Goal: Task Accomplishment & Management: Manage account settings

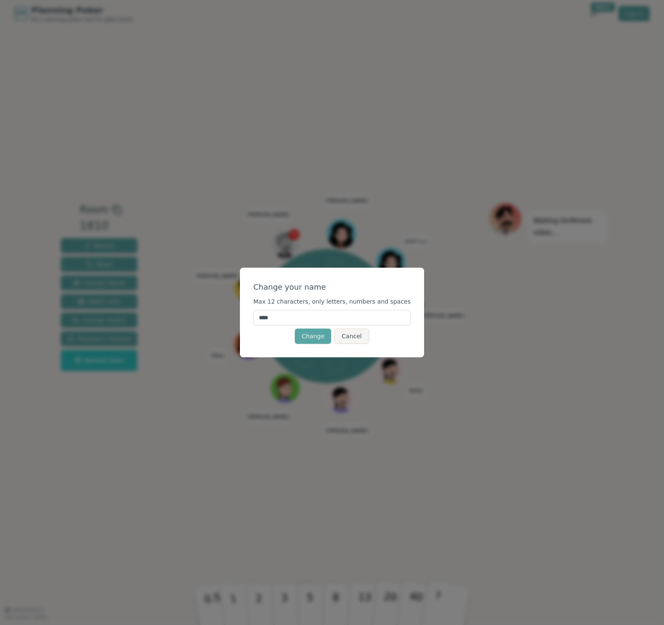
click at [287, 317] on input "****" at bounding box center [333, 317] width 158 height 15
type input "*********"
click at [322, 339] on button "Change" at bounding box center [313, 335] width 36 height 15
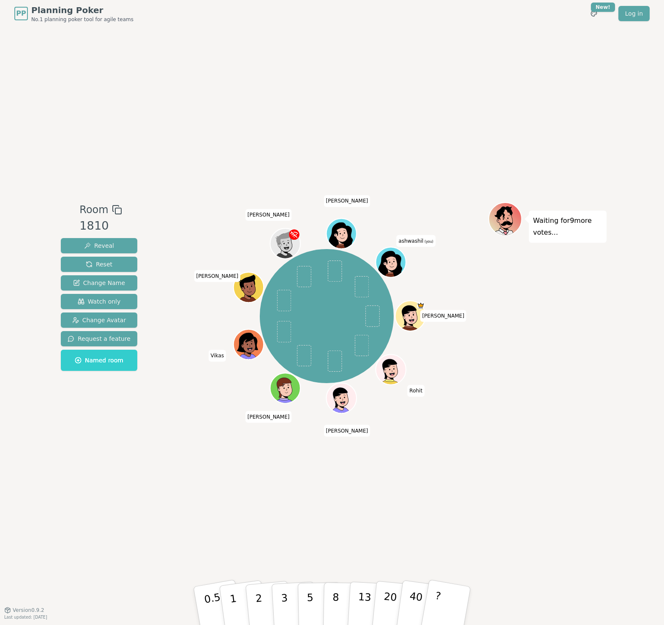
click at [396, 258] on icon at bounding box center [390, 264] width 24 height 26
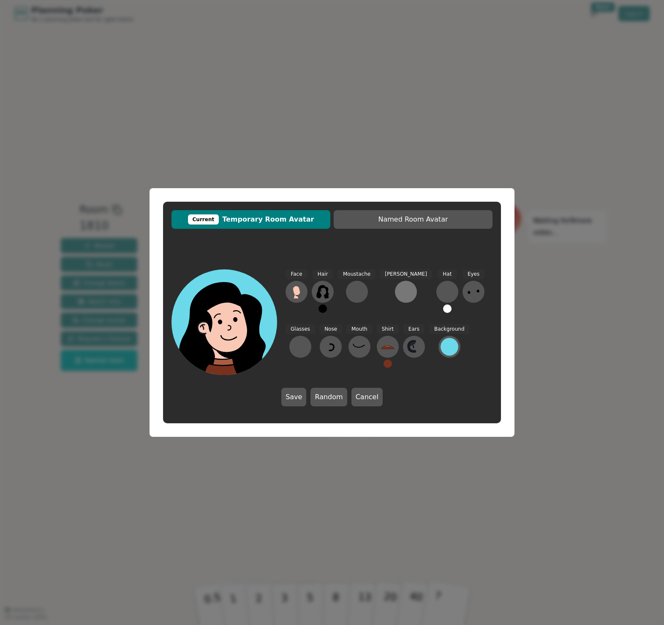
click at [399, 292] on div at bounding box center [406, 292] width 14 height 14
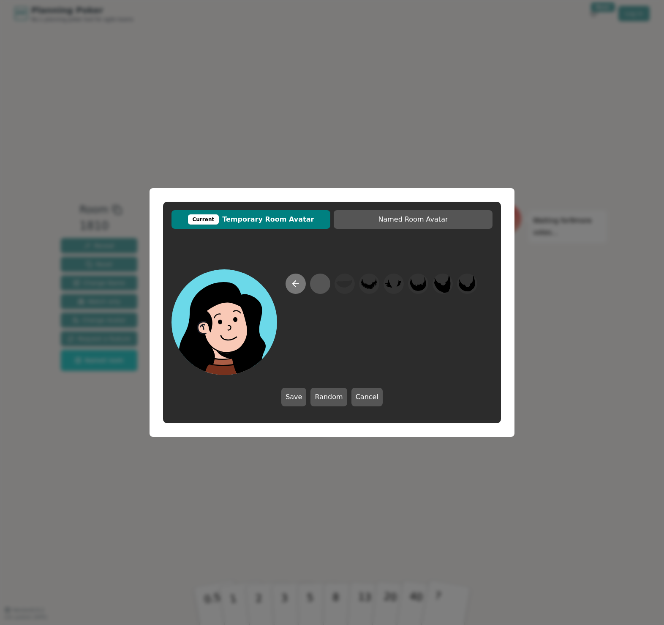
click at [298, 287] on icon at bounding box center [296, 284] width 10 height 10
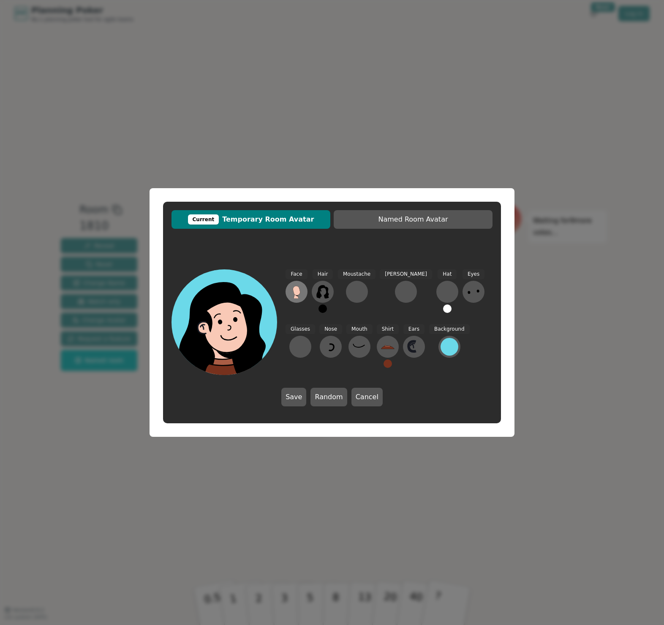
click at [294, 289] on icon at bounding box center [296, 290] width 7 height 9
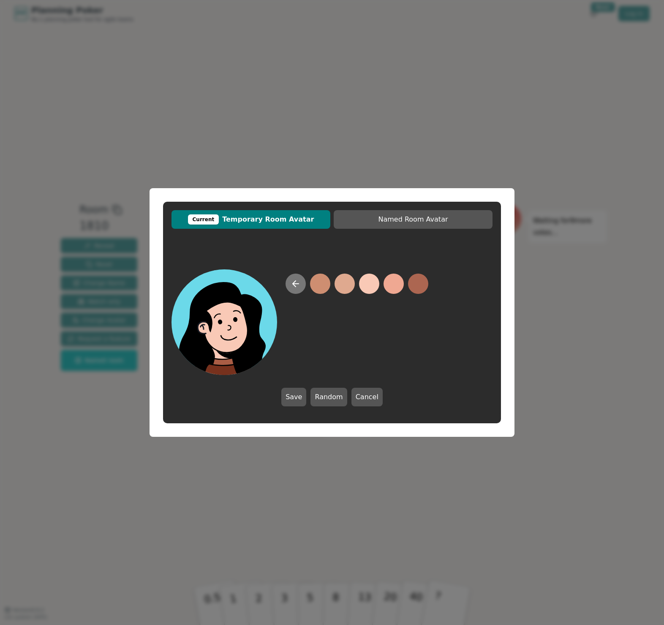
click at [295, 285] on icon at bounding box center [296, 284] width 10 height 10
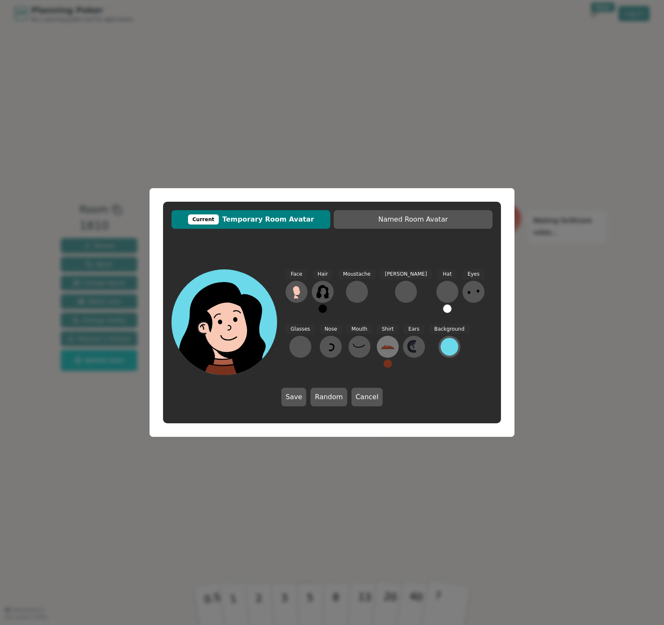
click at [381, 343] on icon at bounding box center [388, 347] width 14 height 14
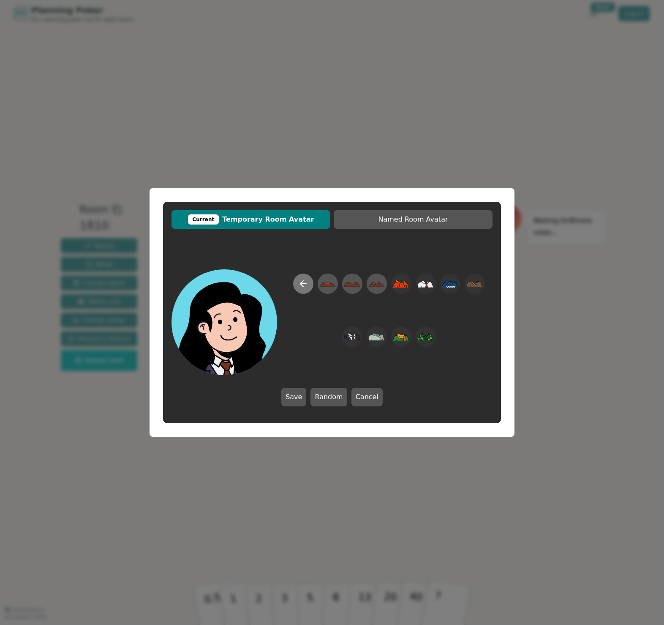
click at [303, 289] on button at bounding box center [303, 283] width 20 height 20
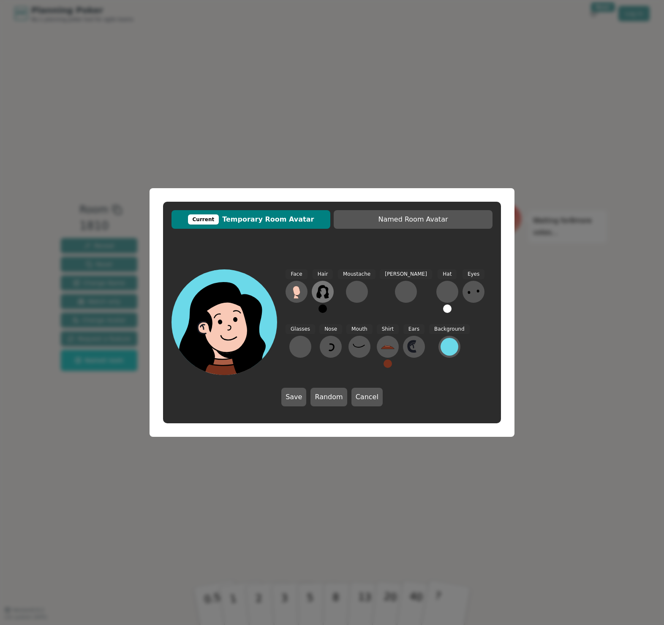
click at [325, 296] on icon at bounding box center [323, 292] width 12 height 14
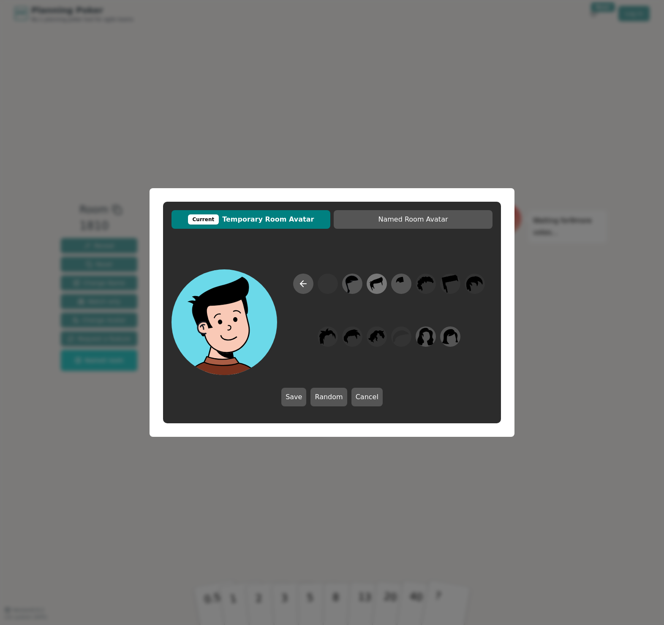
click at [374, 285] on icon at bounding box center [377, 283] width 16 height 19
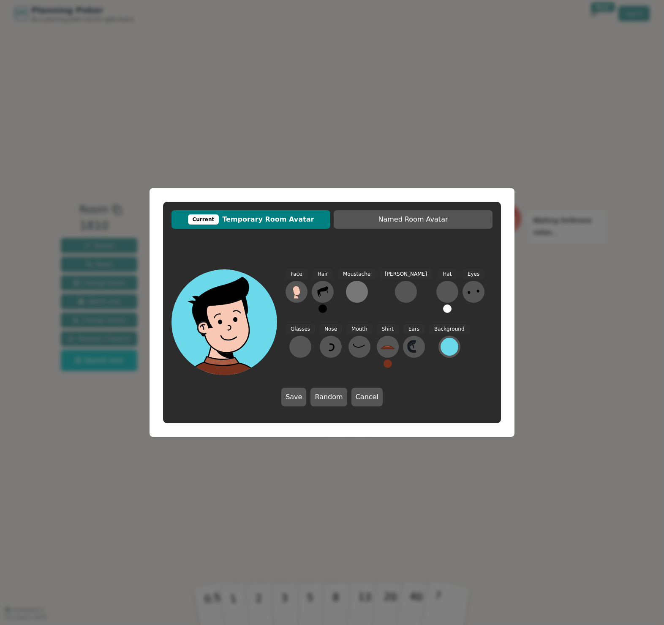
click at [359, 292] on div at bounding box center [357, 292] width 14 height 14
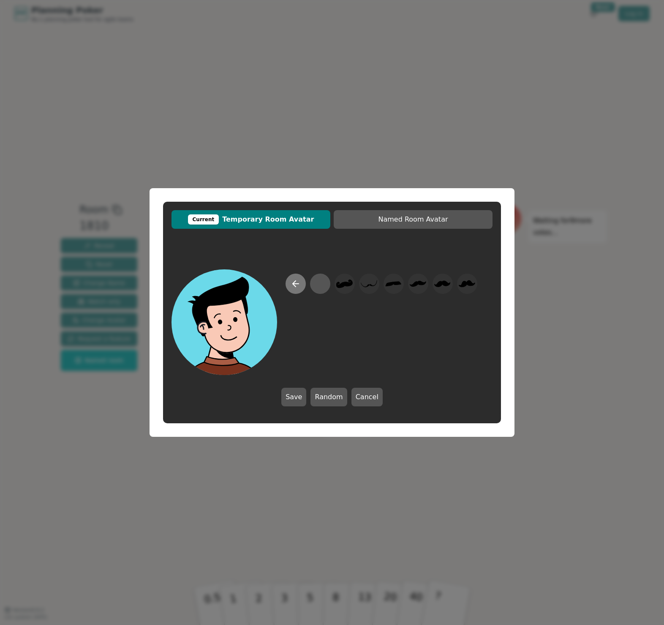
click at [295, 284] on icon at bounding box center [296, 284] width 6 height 0
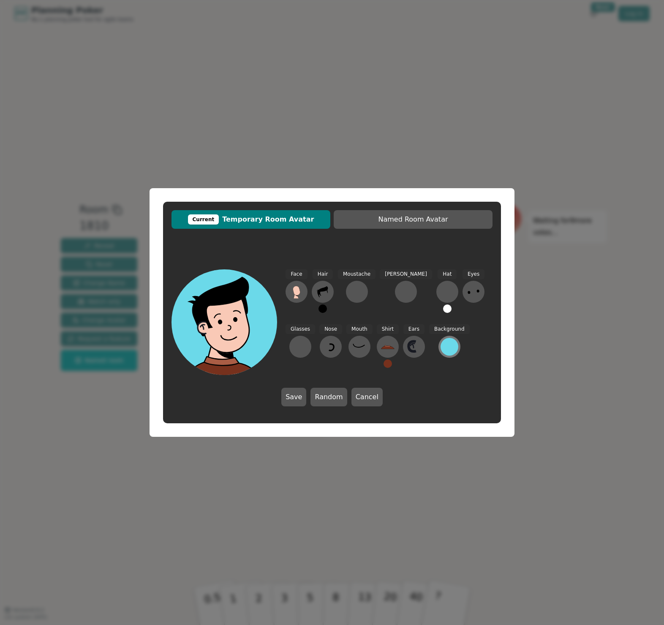
click at [441, 350] on div at bounding box center [450, 347] width 18 height 18
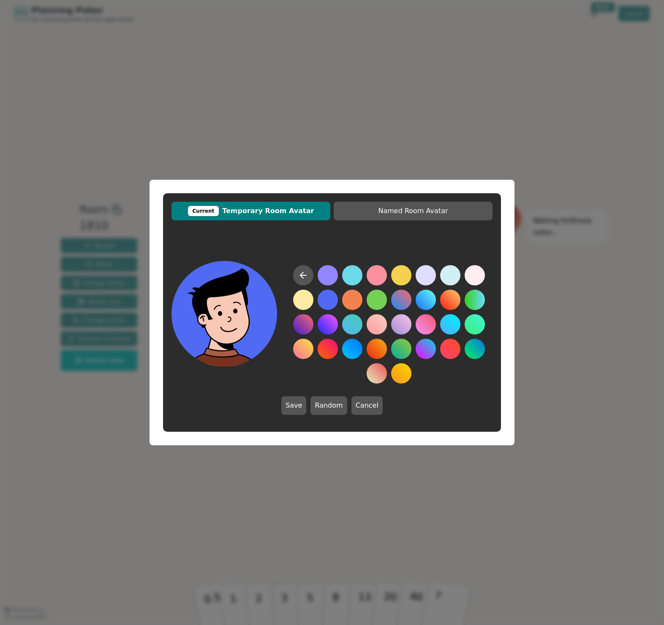
click at [328, 303] on button at bounding box center [328, 300] width 20 height 20
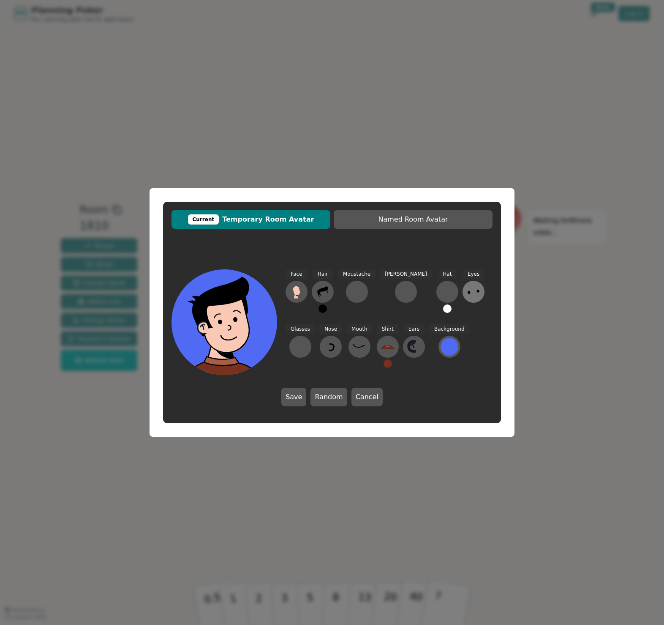
click at [467, 289] on icon at bounding box center [474, 292] width 14 height 14
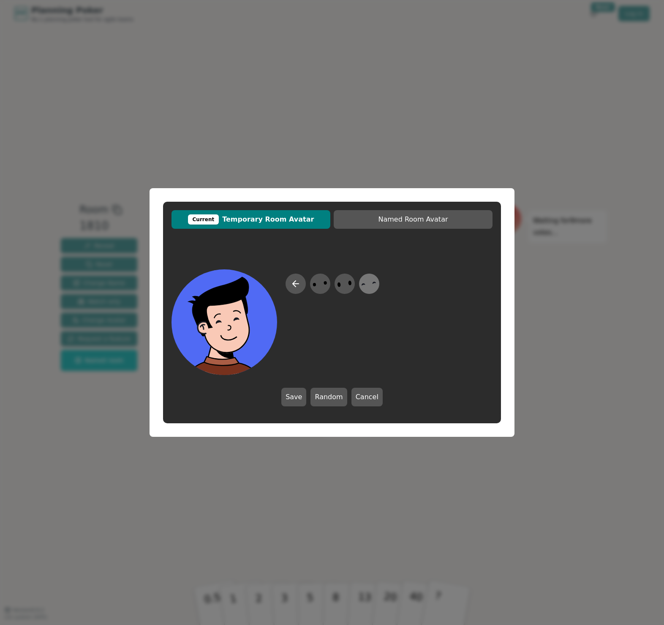
click at [369, 284] on icon at bounding box center [369, 283] width 16 height 19
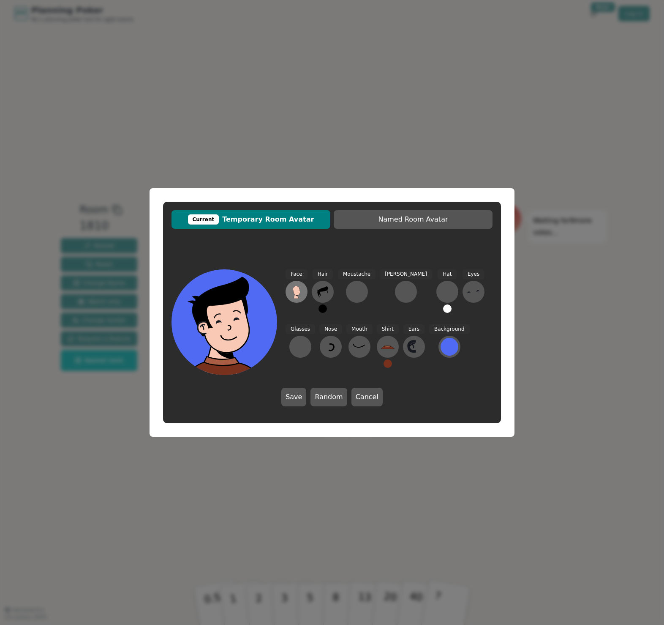
click at [297, 292] on icon at bounding box center [296, 290] width 7 height 9
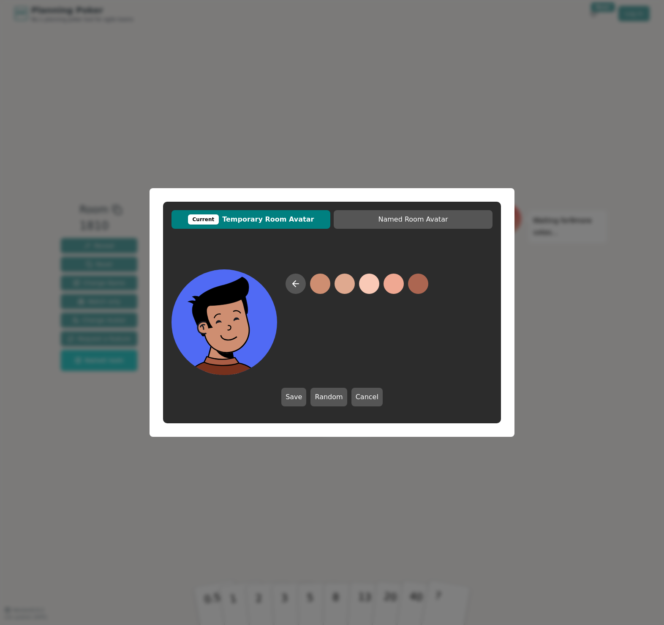
click at [322, 284] on button at bounding box center [320, 283] width 20 height 20
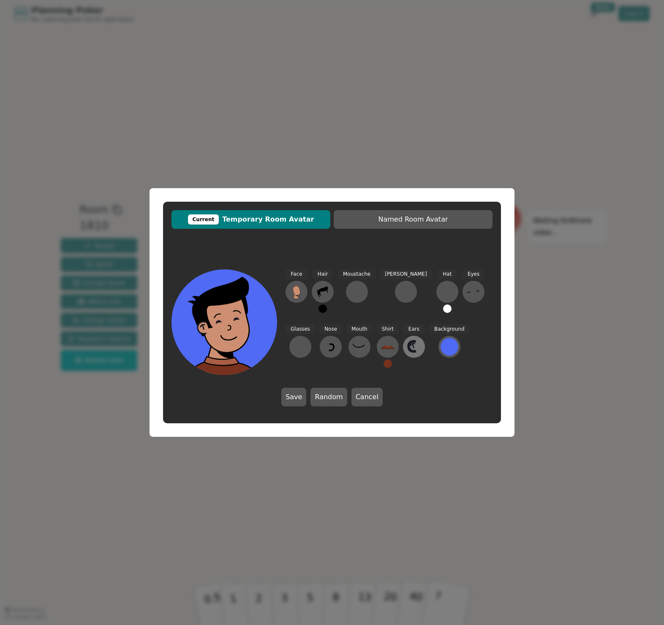
click at [409, 346] on icon at bounding box center [412, 346] width 7 height 10
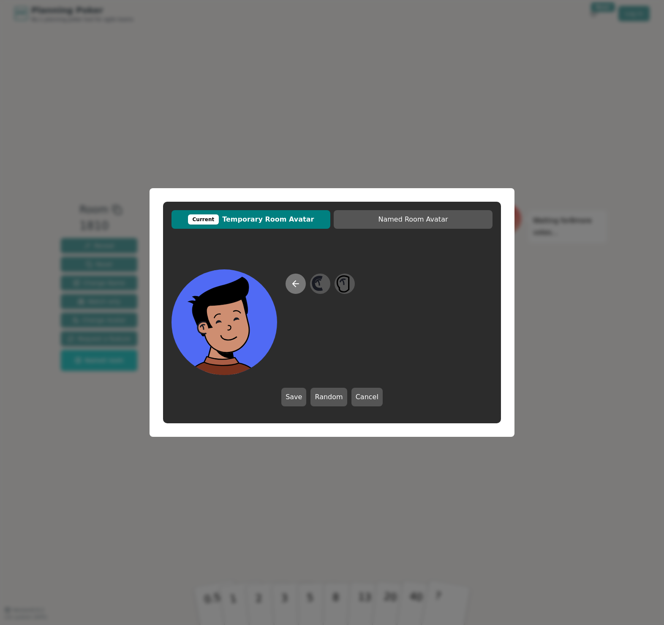
click at [292, 284] on icon at bounding box center [296, 284] width 10 height 10
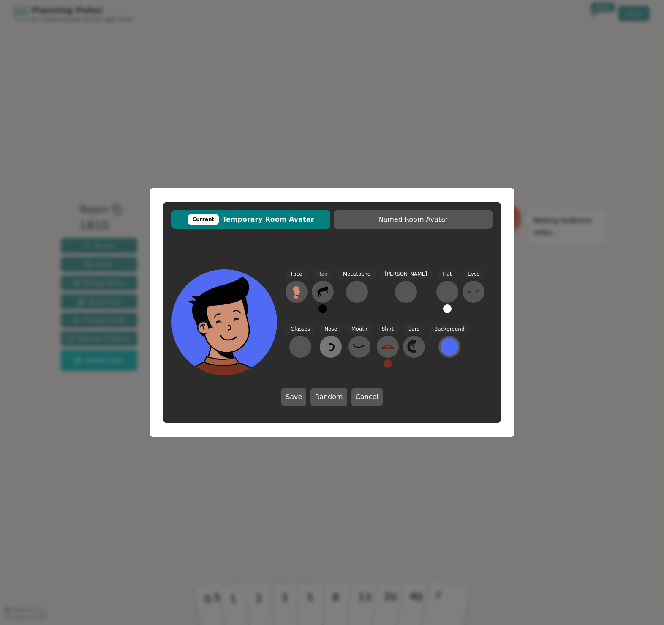
click at [324, 346] on icon at bounding box center [331, 347] width 14 height 14
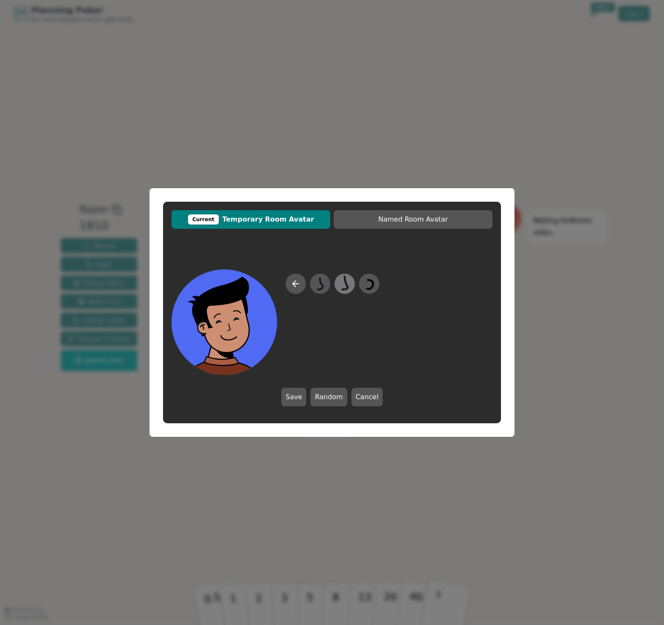
click at [343, 284] on icon at bounding box center [344, 283] width 16 height 19
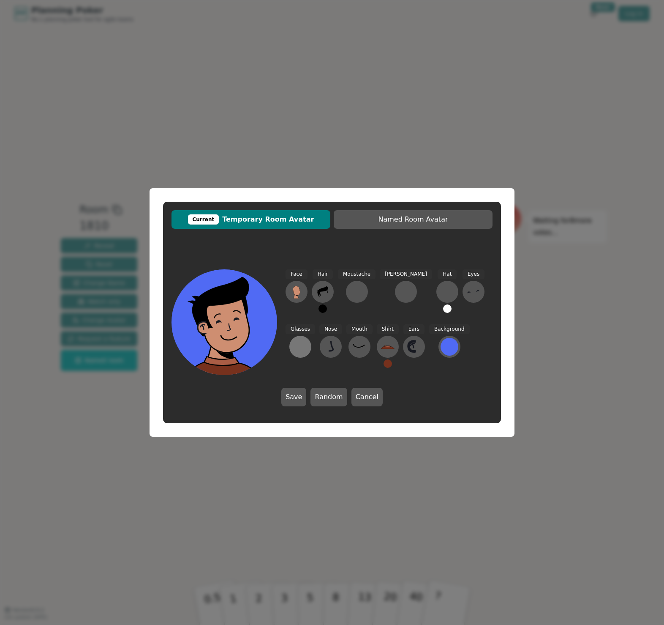
click at [307, 340] on div at bounding box center [301, 347] width 14 height 14
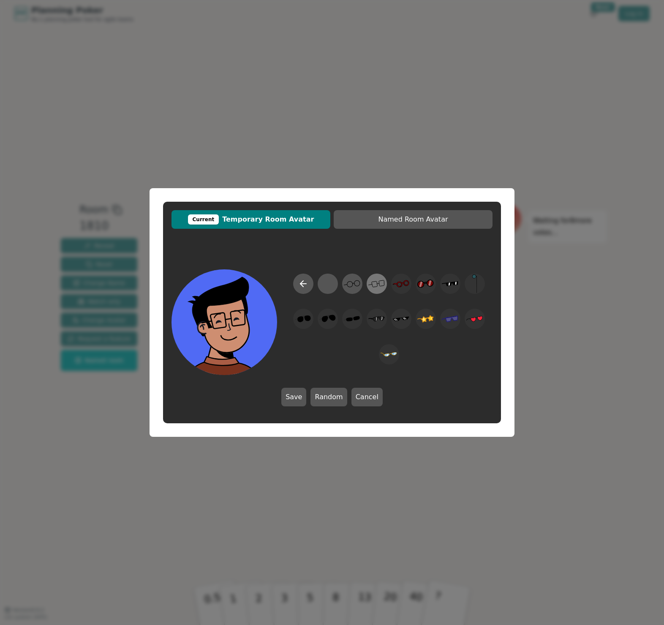
click at [374, 284] on icon at bounding box center [377, 283] width 16 height 19
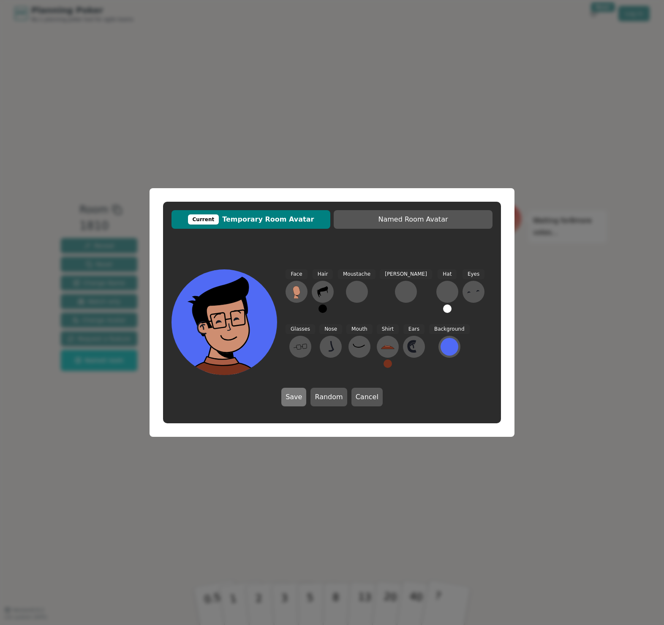
click at [296, 399] on button "Save" at bounding box center [293, 397] width 25 height 19
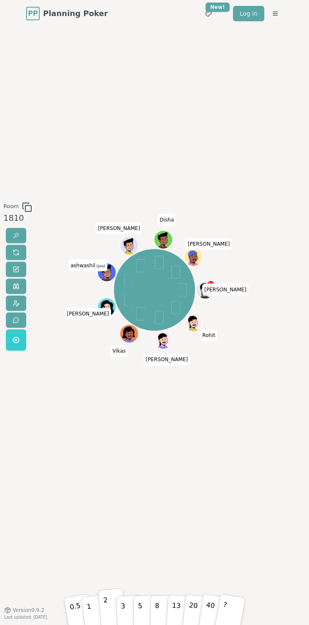
click at [109, 608] on button "2" at bounding box center [112, 607] width 29 height 40
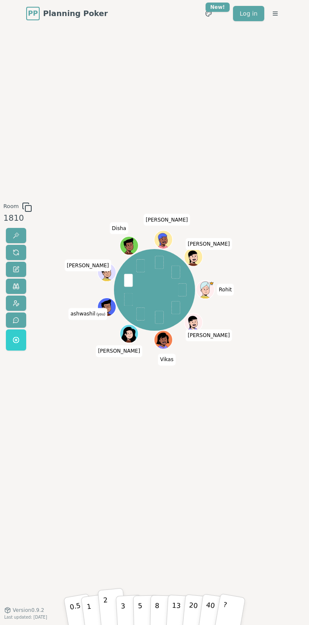
click at [108, 605] on button "2" at bounding box center [112, 607] width 29 height 40
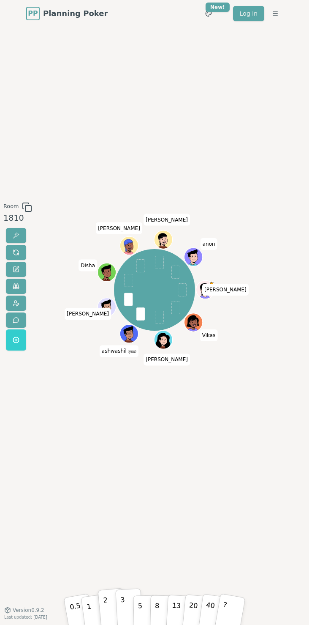
click at [123, 603] on p "3" at bounding box center [123, 608] width 6 height 29
click at [90, 605] on p "1" at bounding box center [89, 608] width 8 height 29
click at [93, 604] on button "1" at bounding box center [95, 607] width 30 height 41
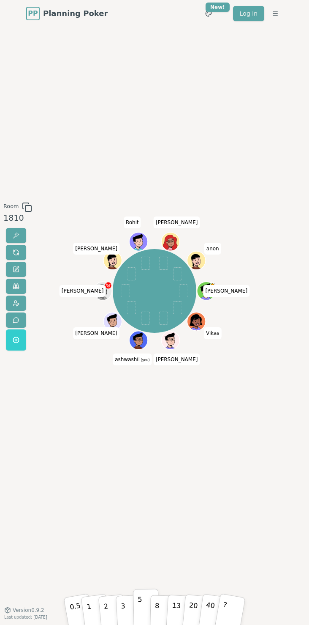
click at [145, 605] on button "5" at bounding box center [146, 607] width 26 height 38
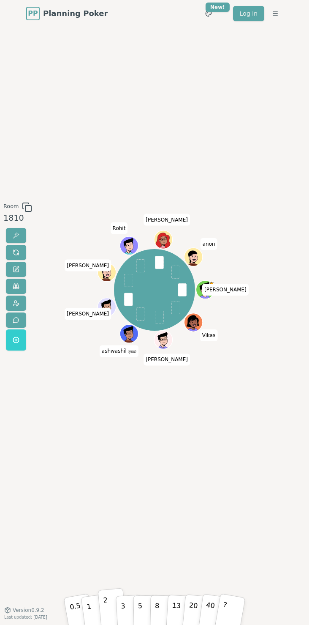
click at [105, 606] on p "2" at bounding box center [106, 608] width 7 height 29
click at [125, 612] on button "3" at bounding box center [128, 607] width 27 height 39
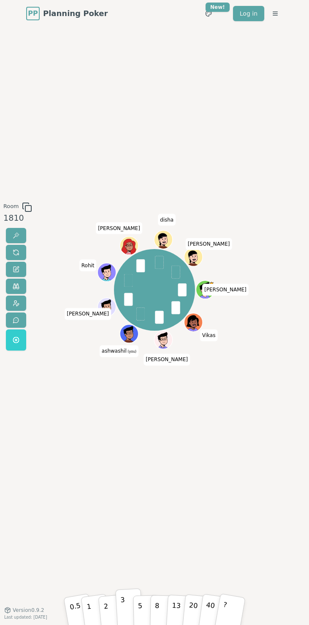
click at [125, 604] on button "3" at bounding box center [128, 607] width 27 height 39
click at [110, 607] on button "2" at bounding box center [112, 607] width 29 height 40
click at [110, 609] on button "2" at bounding box center [112, 607] width 29 height 40
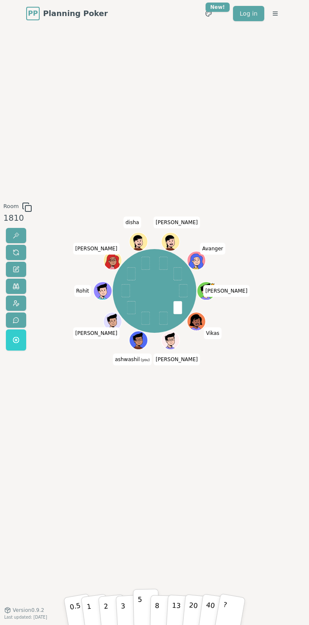
click at [137, 602] on button "5" at bounding box center [146, 607] width 26 height 38
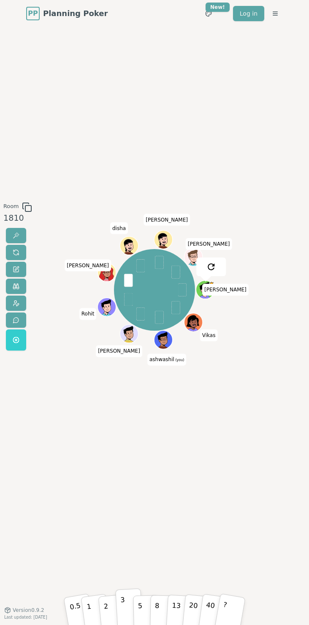
click at [128, 606] on button "3" at bounding box center [128, 607] width 27 height 39
click at [111, 604] on button "2" at bounding box center [112, 607] width 29 height 40
click at [12, 257] on button at bounding box center [16, 252] width 20 height 15
click at [126, 603] on button "3" at bounding box center [128, 607] width 27 height 39
click at [94, 613] on button "1" at bounding box center [95, 607] width 30 height 41
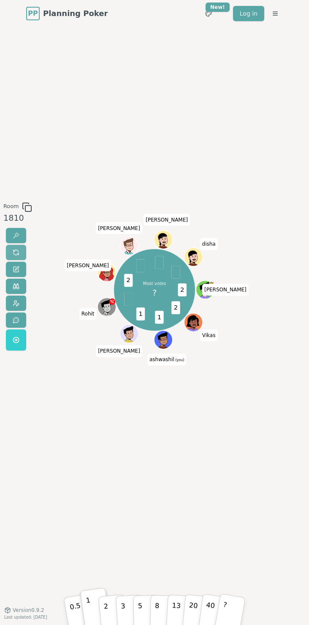
click at [20, 254] on button at bounding box center [16, 252] width 20 height 15
click at [19, 304] on button at bounding box center [16, 302] width 20 height 15
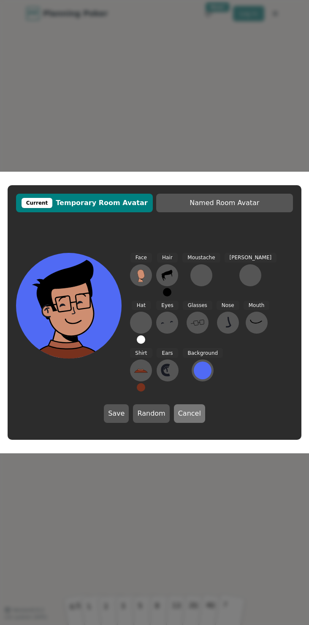
click at [190, 411] on button "Cancel" at bounding box center [189, 413] width 31 height 19
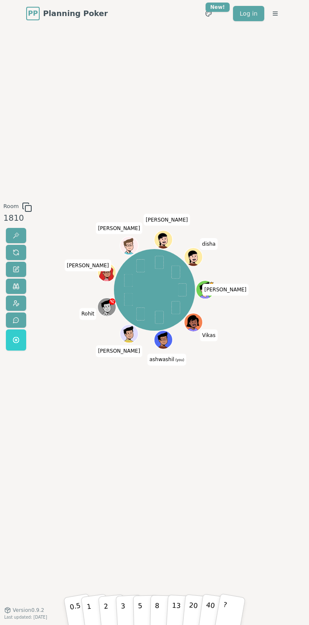
click at [168, 360] on span "ashwashil (you)" at bounding box center [167, 360] width 39 height 12
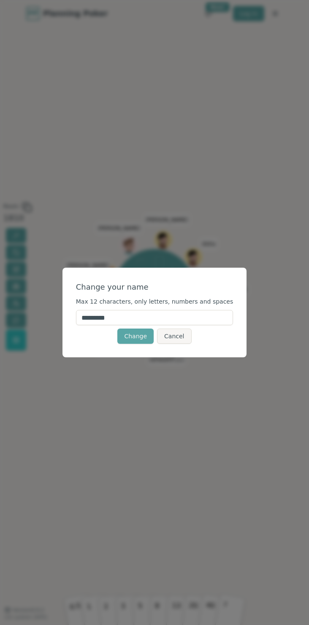
click at [118, 317] on input "*********" at bounding box center [155, 317] width 158 height 15
type input "*********"
click button "Change" at bounding box center [135, 335] width 36 height 15
